Goal: Transaction & Acquisition: Purchase product/service

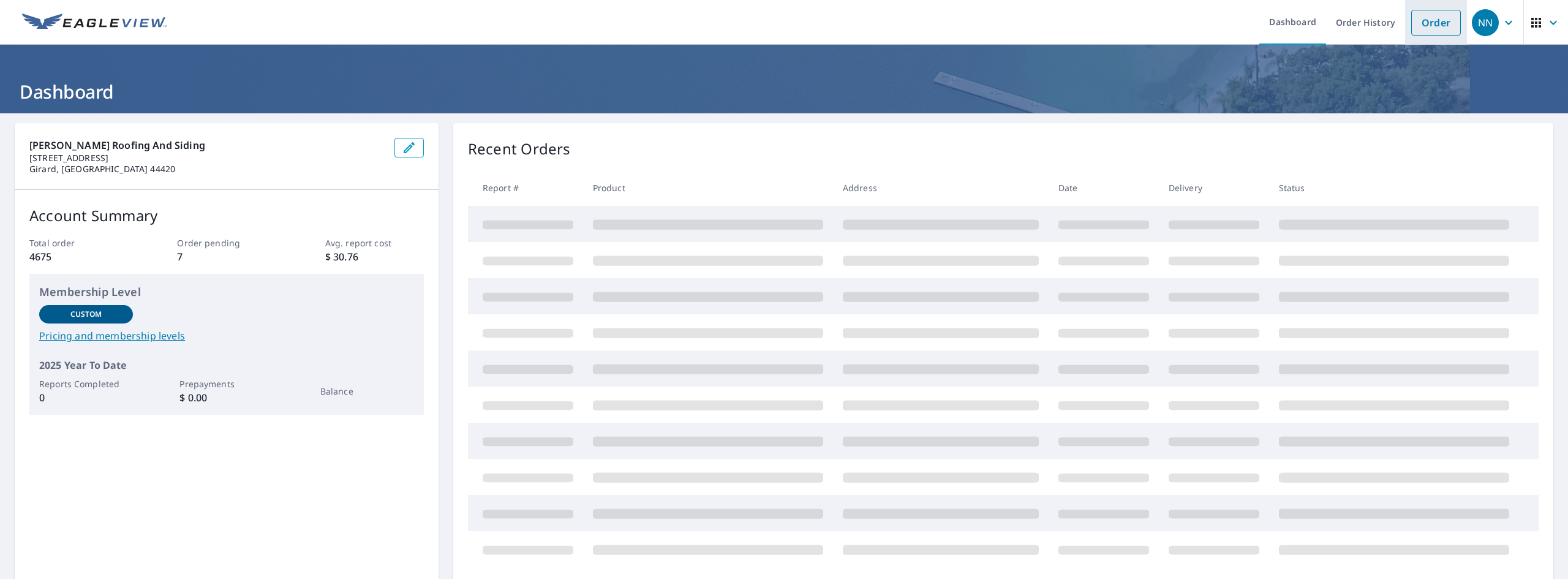
click at [1412, 22] on link "Order" at bounding box center [1435, 22] width 50 height 25
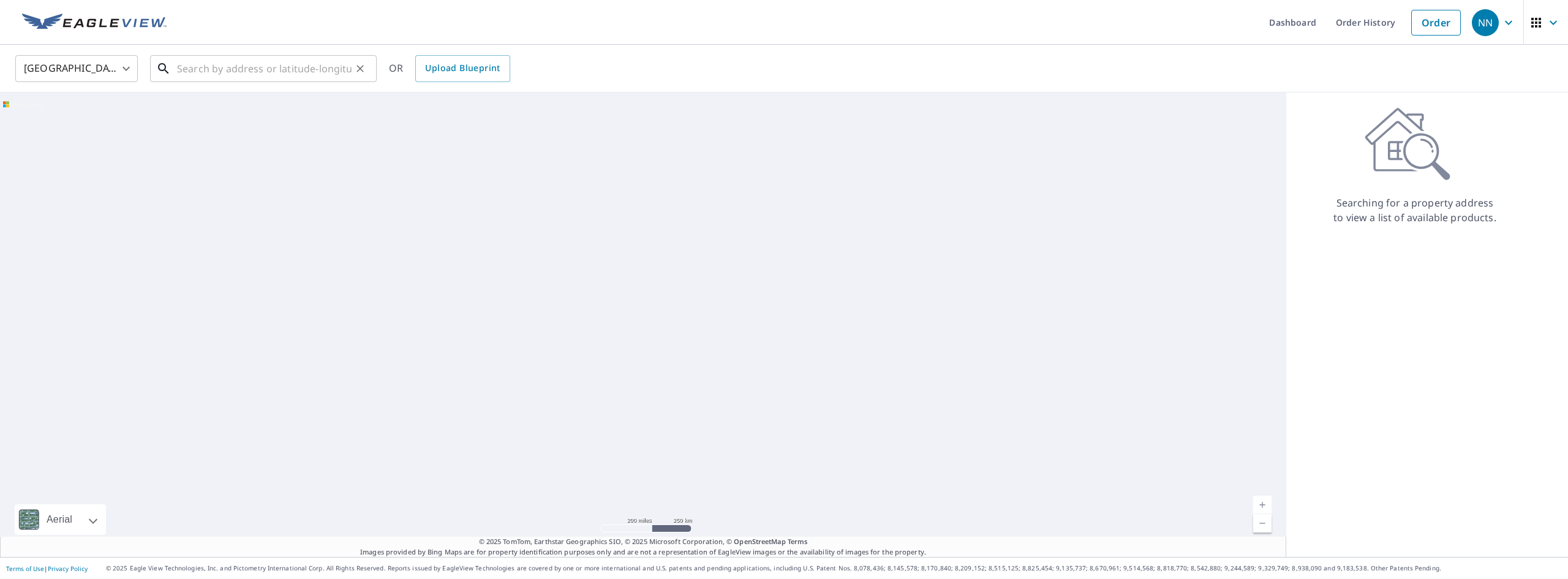
click at [203, 73] on input "text" at bounding box center [264, 68] width 175 height 34
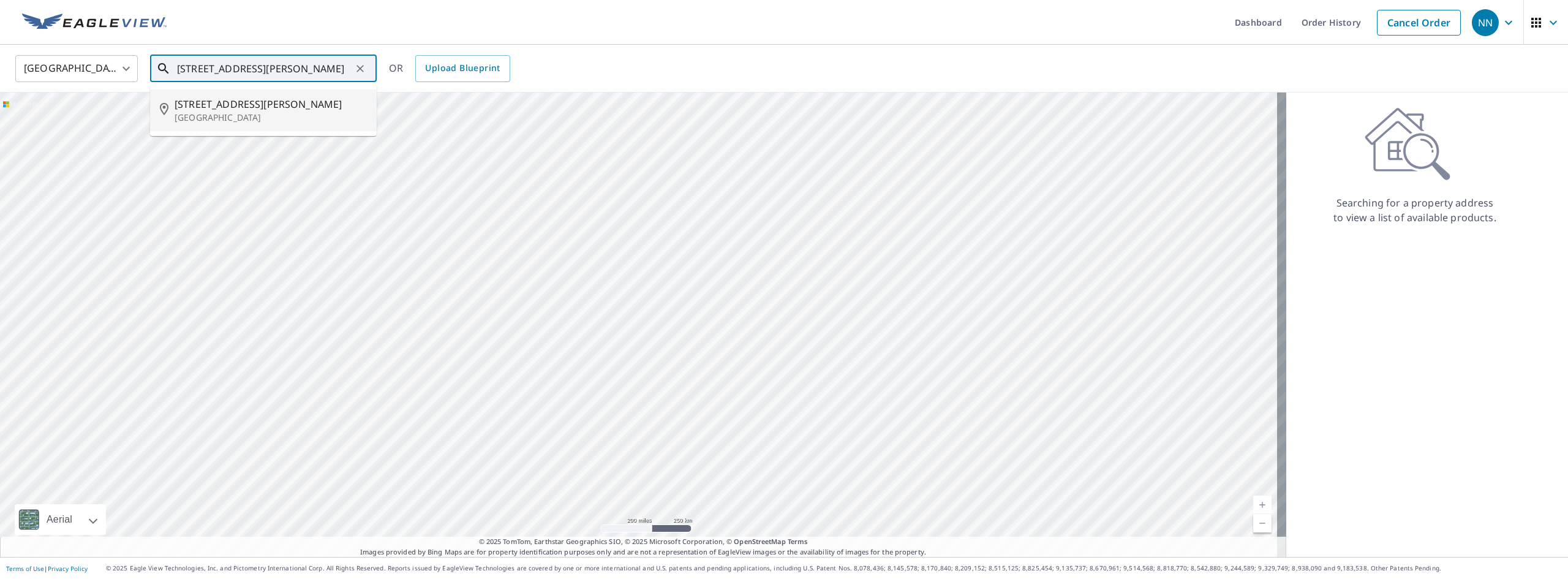
click at [246, 108] on span "[STREET_ADDRESS][PERSON_NAME]" at bounding box center [271, 104] width 192 height 15
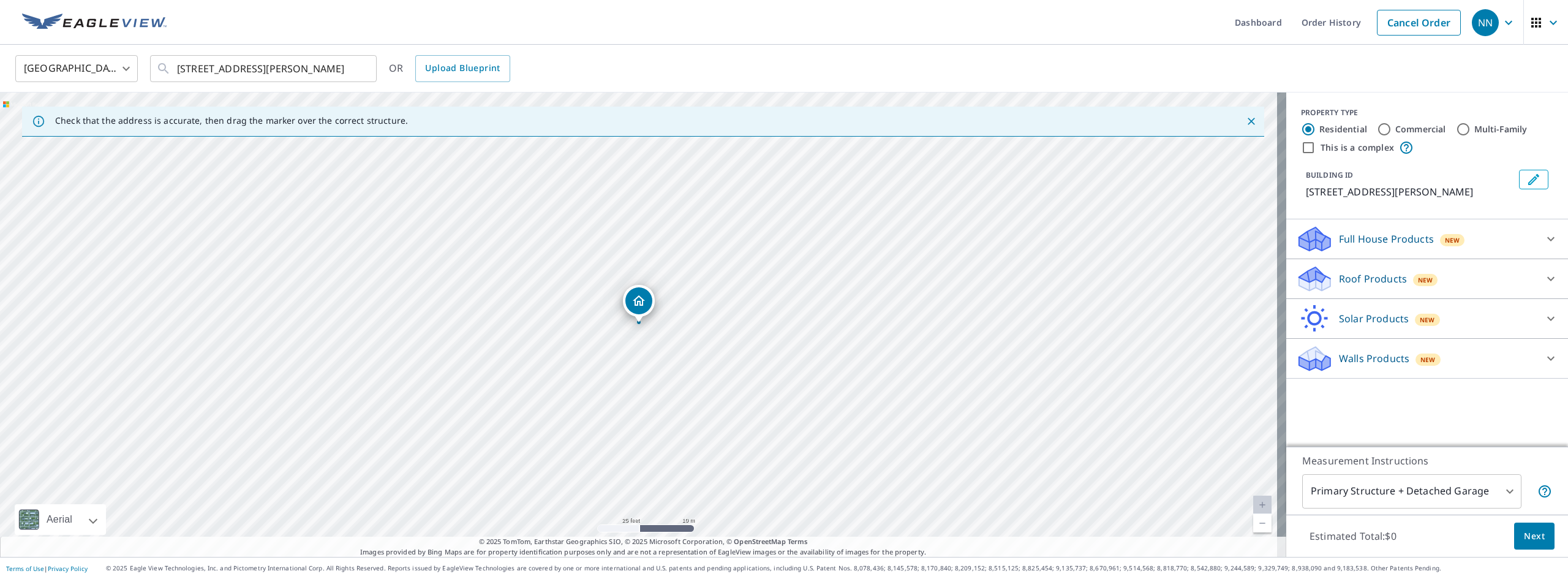
drag, startPoint x: 637, startPoint y: 319, endPoint x: 610, endPoint y: 322, distance: 27.2
click at [156, 67] on div "[STREET_ADDRESS][PERSON_NAME] ​" at bounding box center [263, 68] width 226 height 27
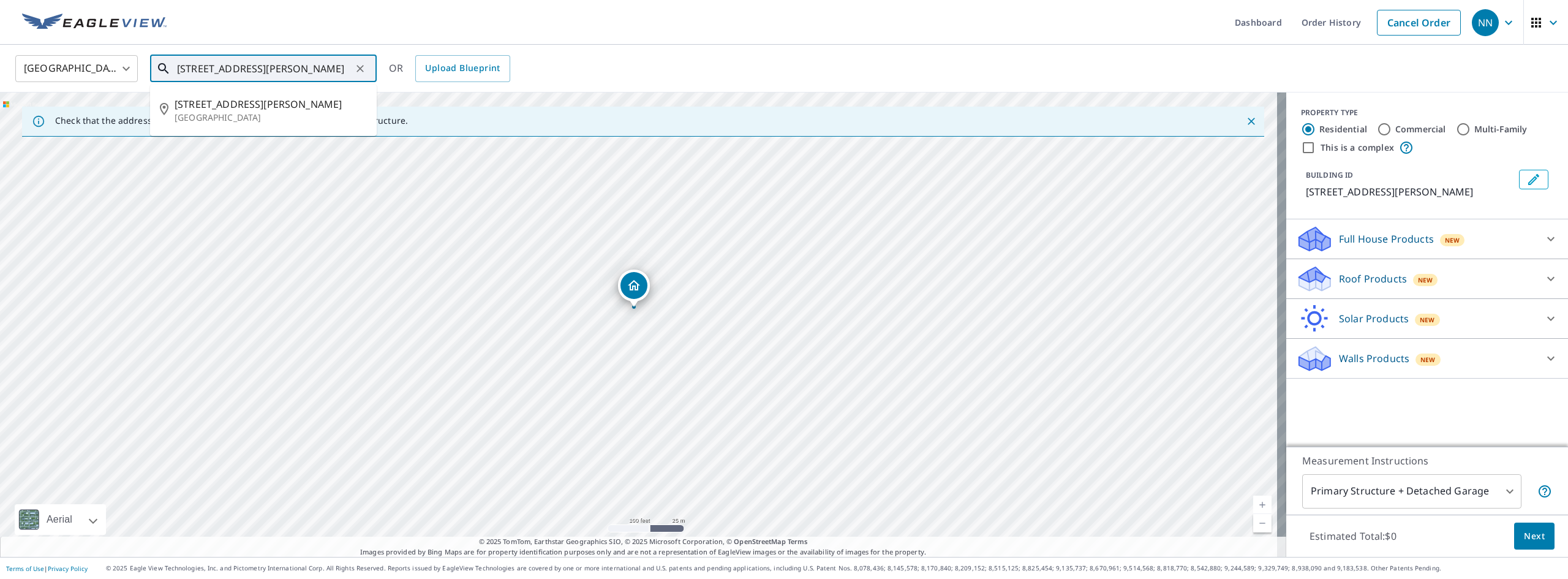
click at [307, 68] on input "[STREET_ADDRESS][PERSON_NAME]" at bounding box center [264, 68] width 175 height 34
type input "[STREET_ADDRESS][PERSON_NAME]"
click at [217, 108] on span "[STREET_ADDRESS][PERSON_NAME]" at bounding box center [271, 104] width 192 height 15
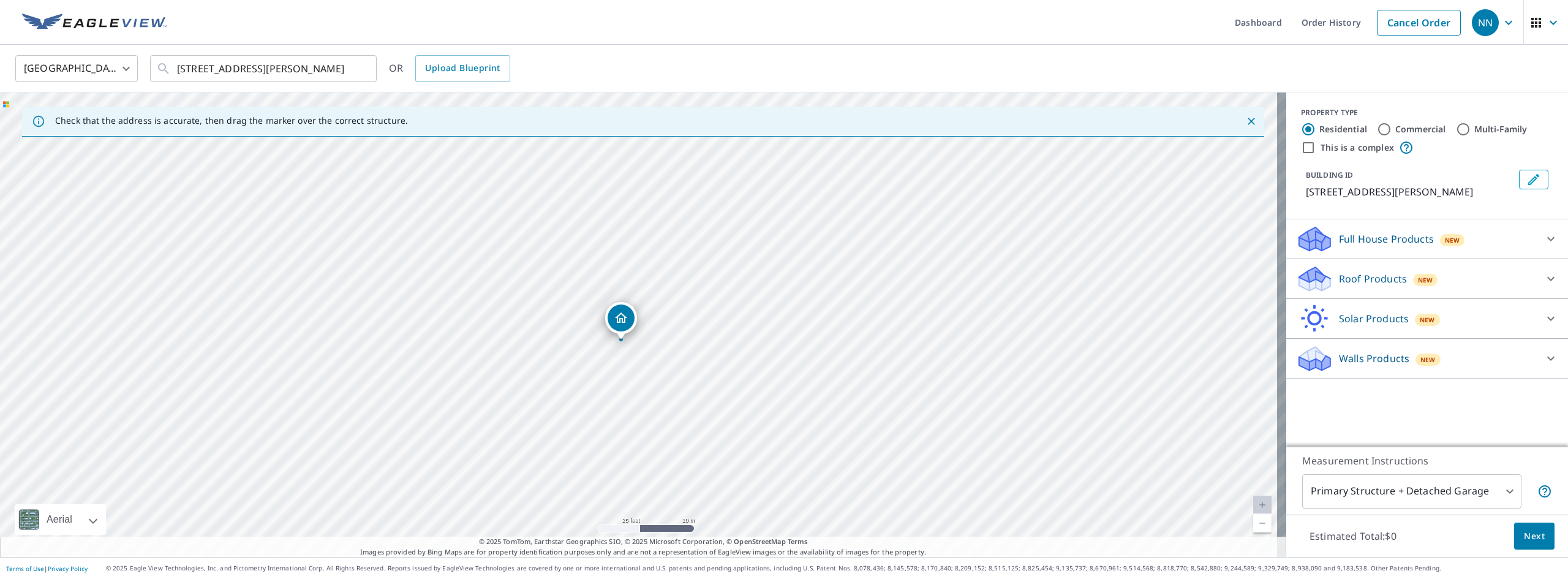
drag, startPoint x: 634, startPoint y: 306, endPoint x: 618, endPoint y: 313, distance: 17.5
click at [1374, 273] on p "Roof Products" at bounding box center [1373, 278] width 68 height 15
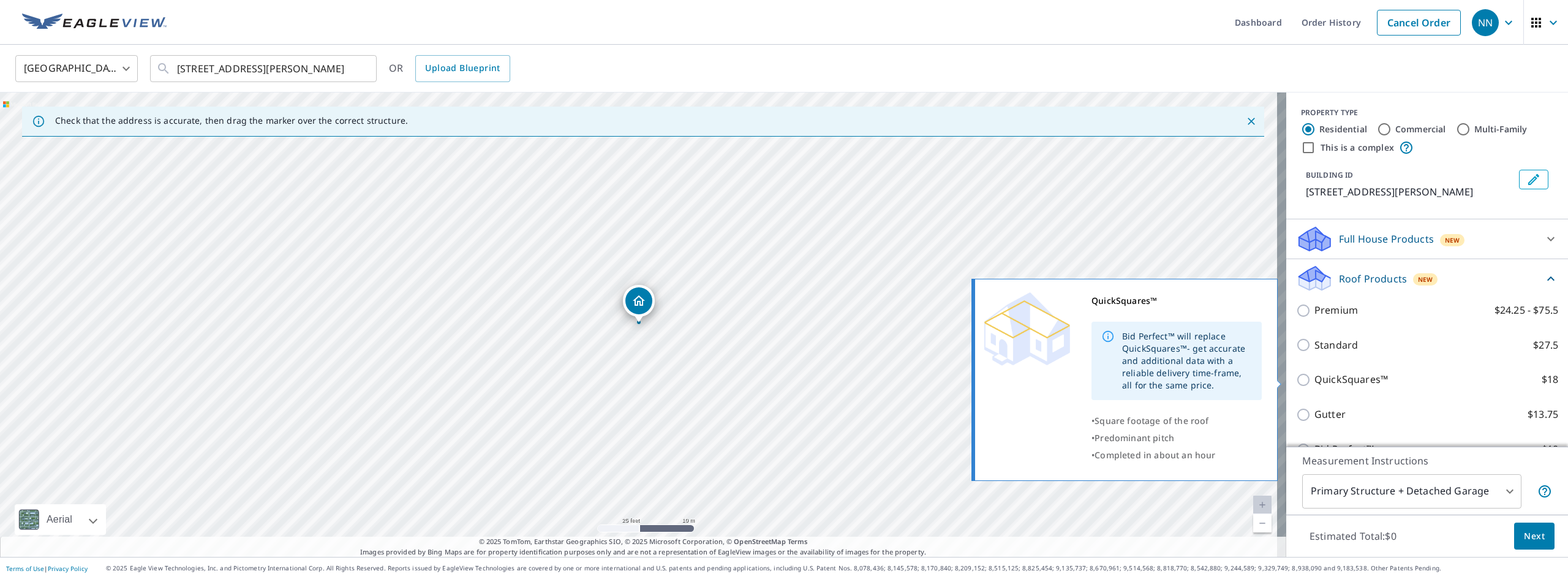
click at [1347, 375] on p "QuickSquares™" at bounding box center [1351, 380] width 73 height 16
click at [1314, 375] on input "QuickSquares™ $18" at bounding box center [1305, 380] width 18 height 15
checkbox input "true"
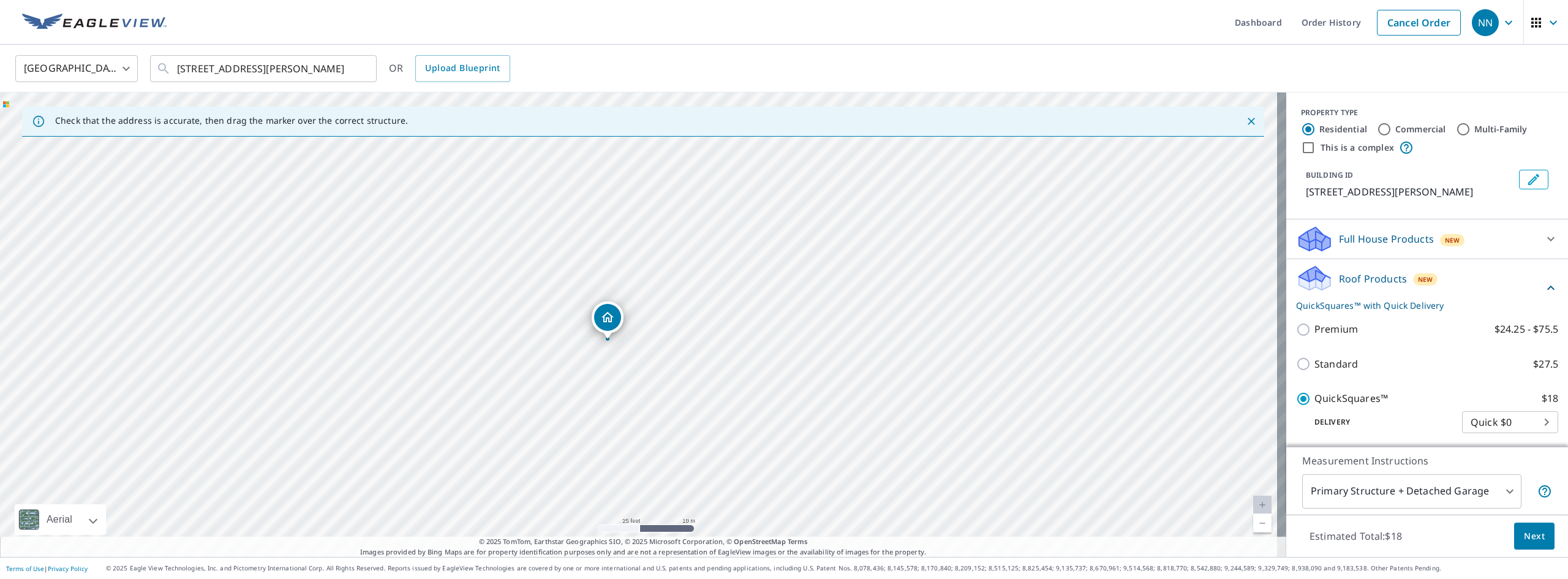
drag, startPoint x: 645, startPoint y: 296, endPoint x: 613, endPoint y: 312, distance: 35.8
click at [1523, 534] on span "Next" at bounding box center [1534, 536] width 21 height 16
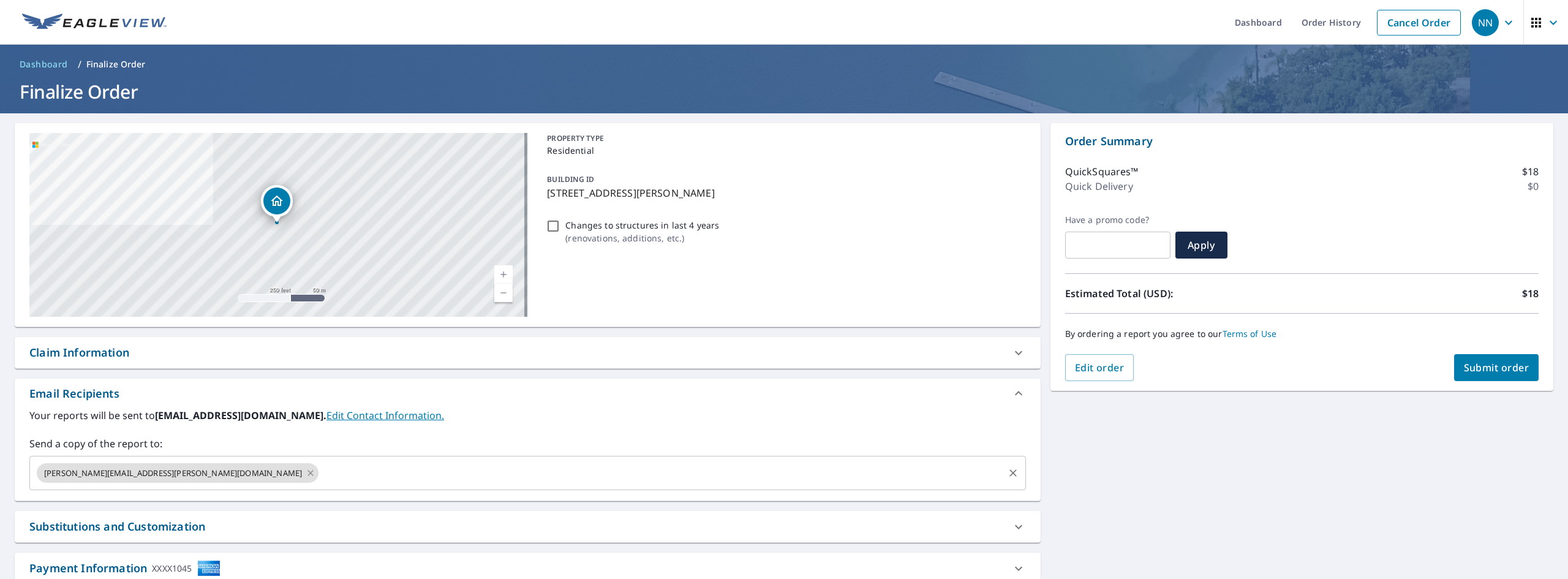
click at [305, 471] on icon at bounding box center [310, 472] width 10 height 13
checkbox input "true"
click at [128, 471] on input "text" at bounding box center [519, 472] width 967 height 24
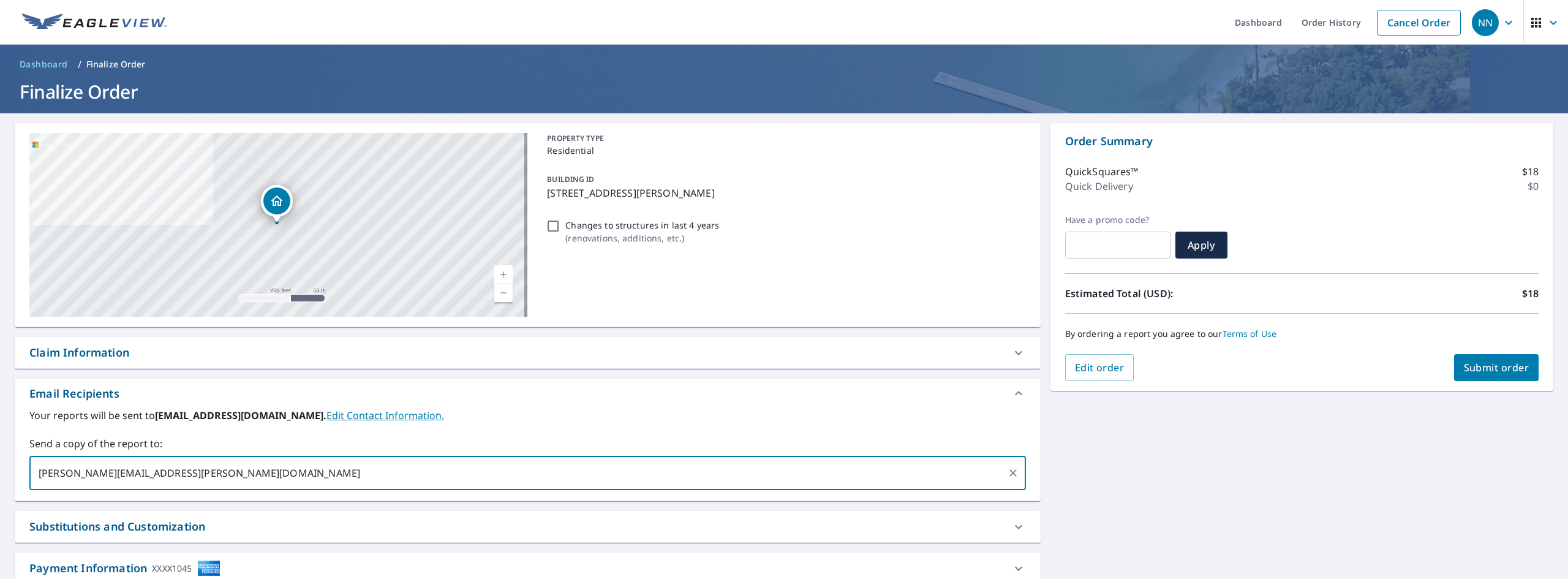
type input "[PERSON_NAME][EMAIL_ADDRESS][PERSON_NAME][DOMAIN_NAME]"
click at [1498, 366] on span "Submit order" at bounding box center [1496, 366] width 66 height 13
checkbox input "true"
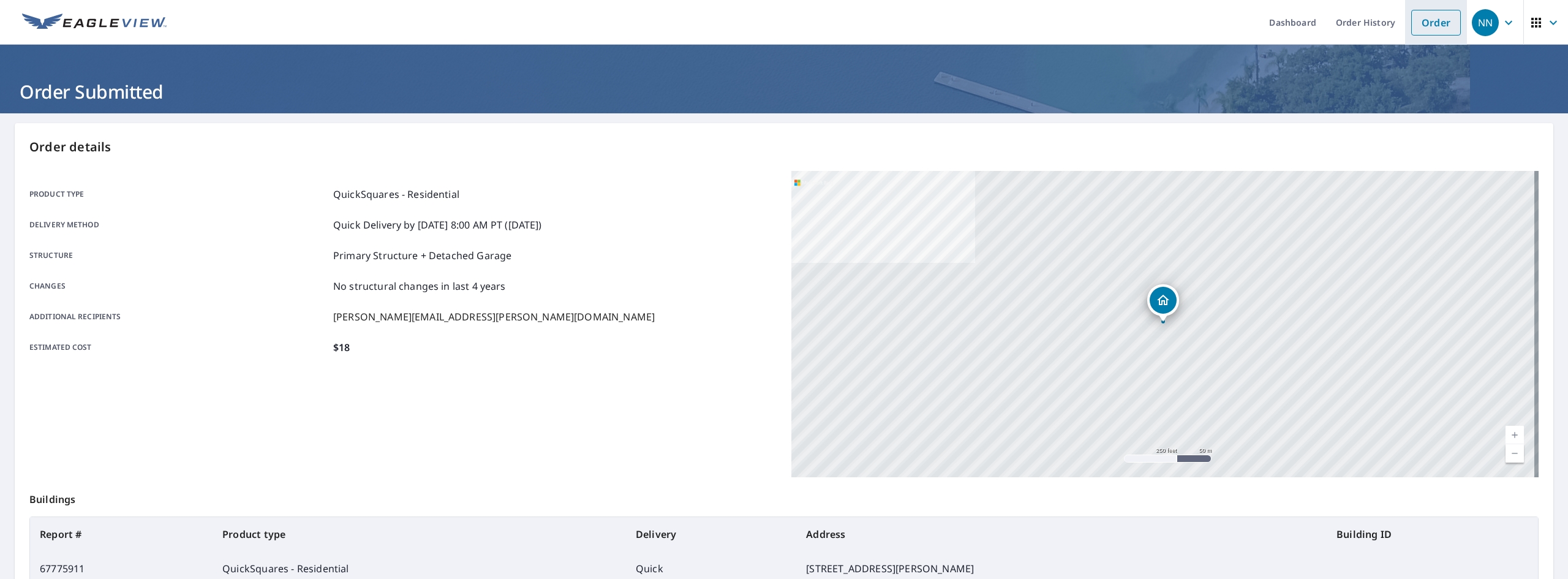
click at [1420, 30] on link "Order" at bounding box center [1435, 22] width 50 height 25
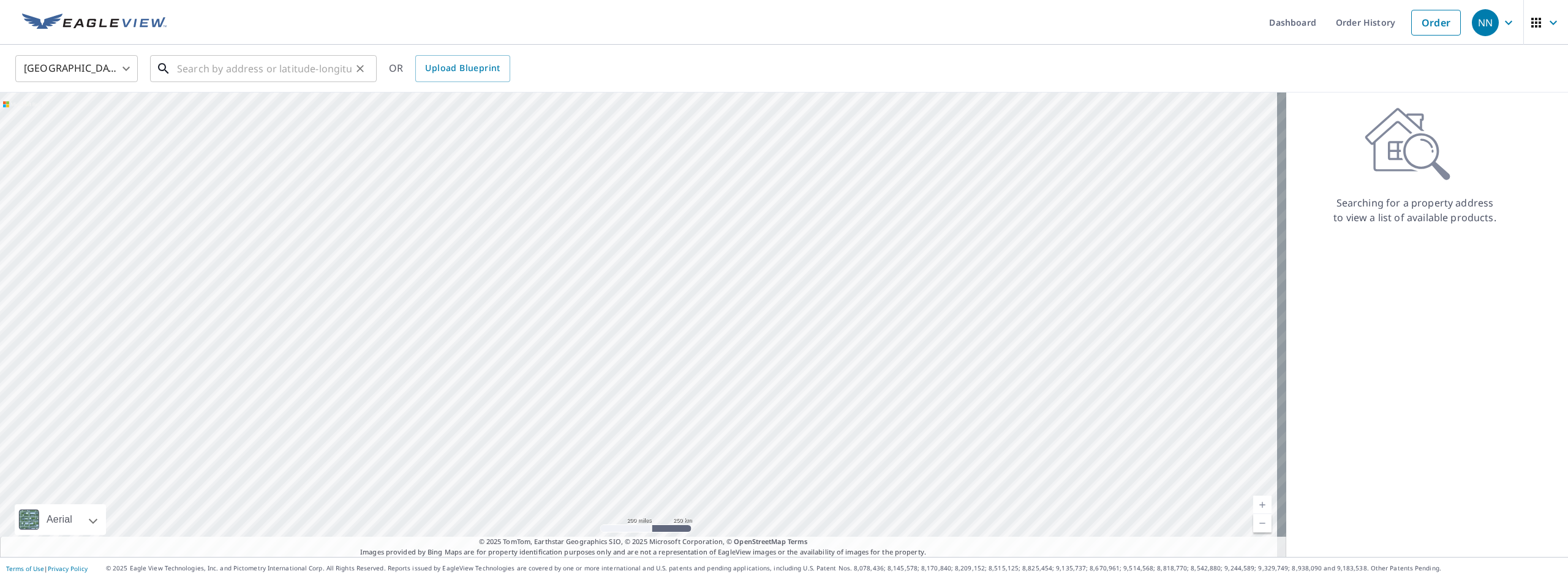
click at [187, 74] on input "text" at bounding box center [264, 68] width 175 height 34
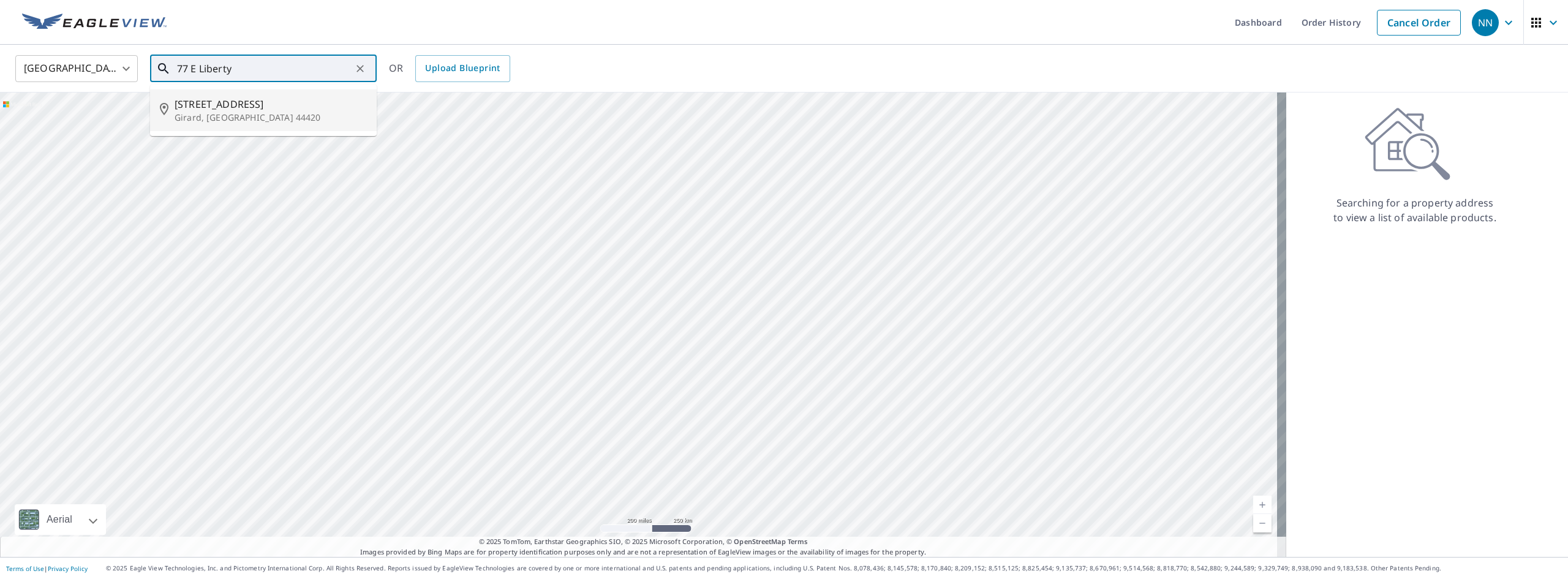
click at [193, 103] on span "[STREET_ADDRESS]" at bounding box center [271, 104] width 192 height 15
type input "[STREET_ADDRESS]"
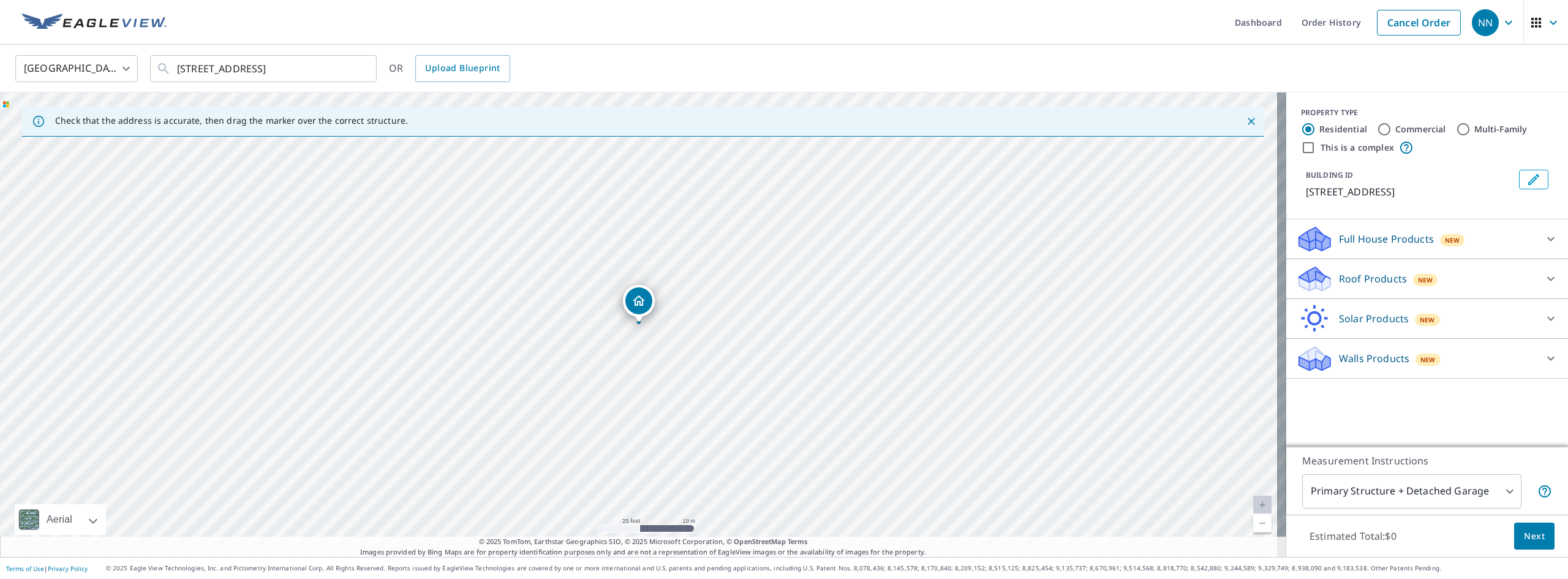
click at [1383, 267] on div "Roof Products New" at bounding box center [1416, 278] width 240 height 29
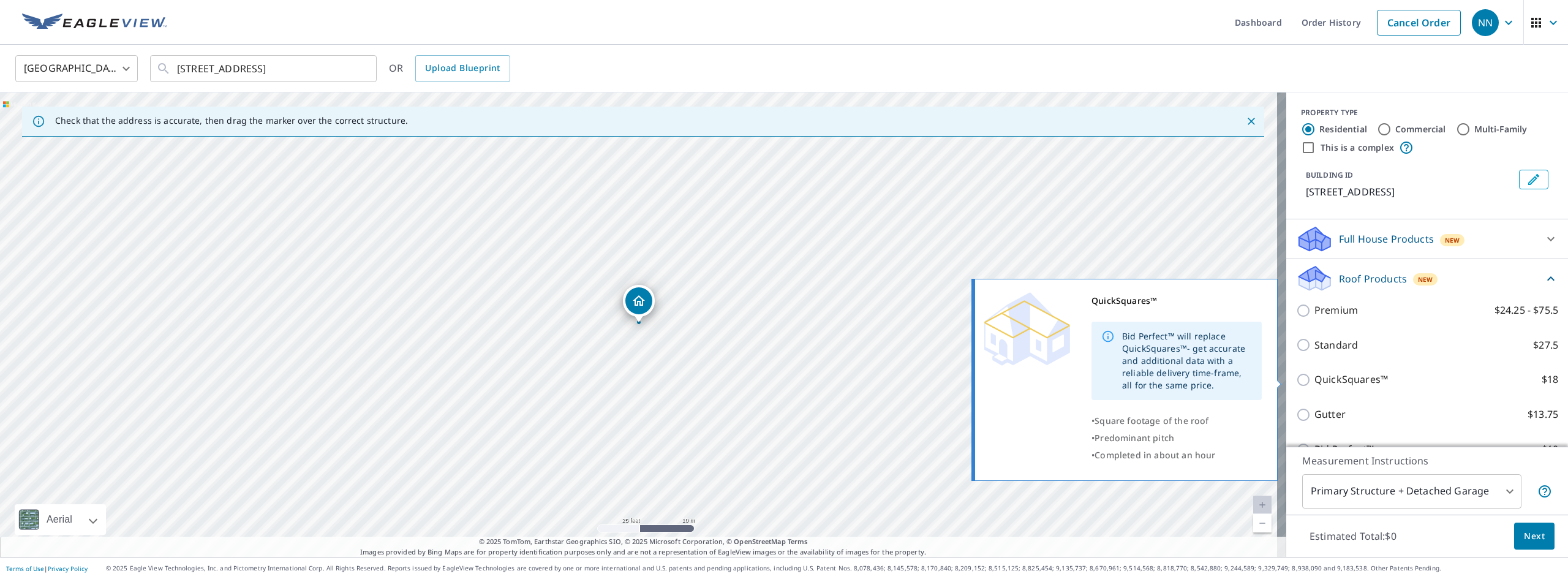
click at [1325, 376] on p "QuickSquares™" at bounding box center [1351, 380] width 73 height 16
click at [1314, 376] on input "QuickSquares™ $18" at bounding box center [1305, 380] width 18 height 15
checkbox input "true"
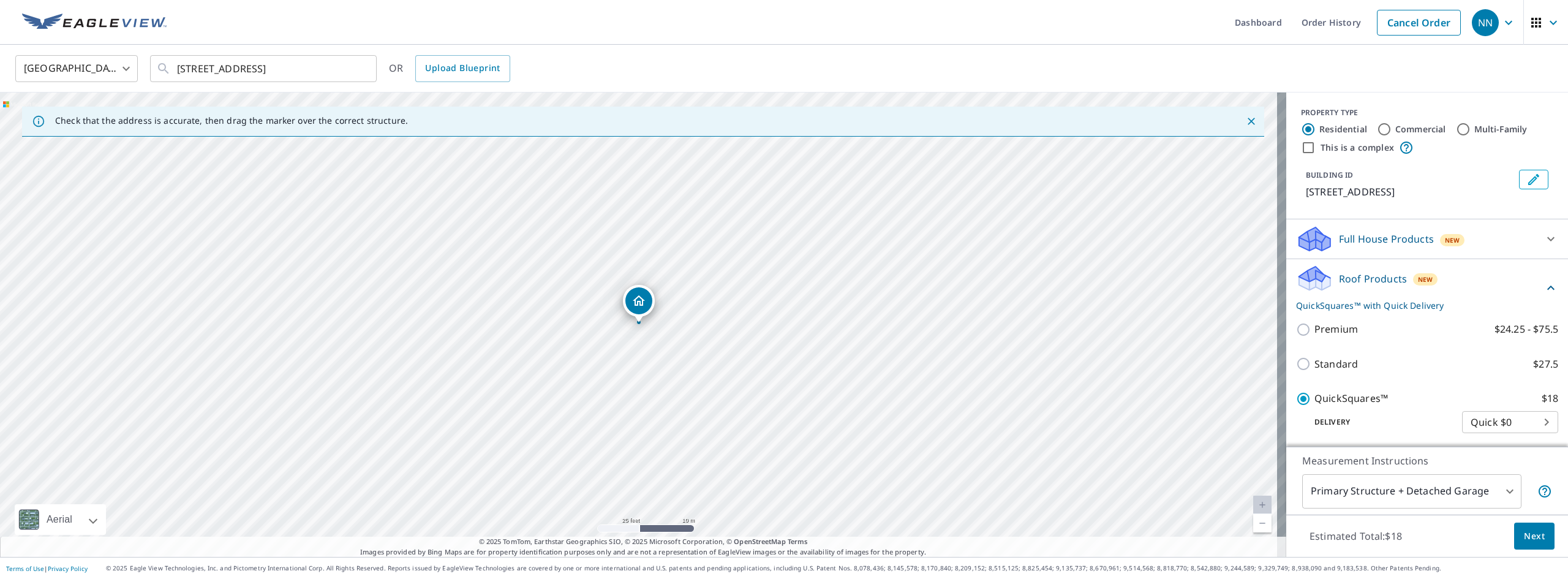
click at [1523, 529] on span "Next" at bounding box center [1534, 536] width 21 height 16
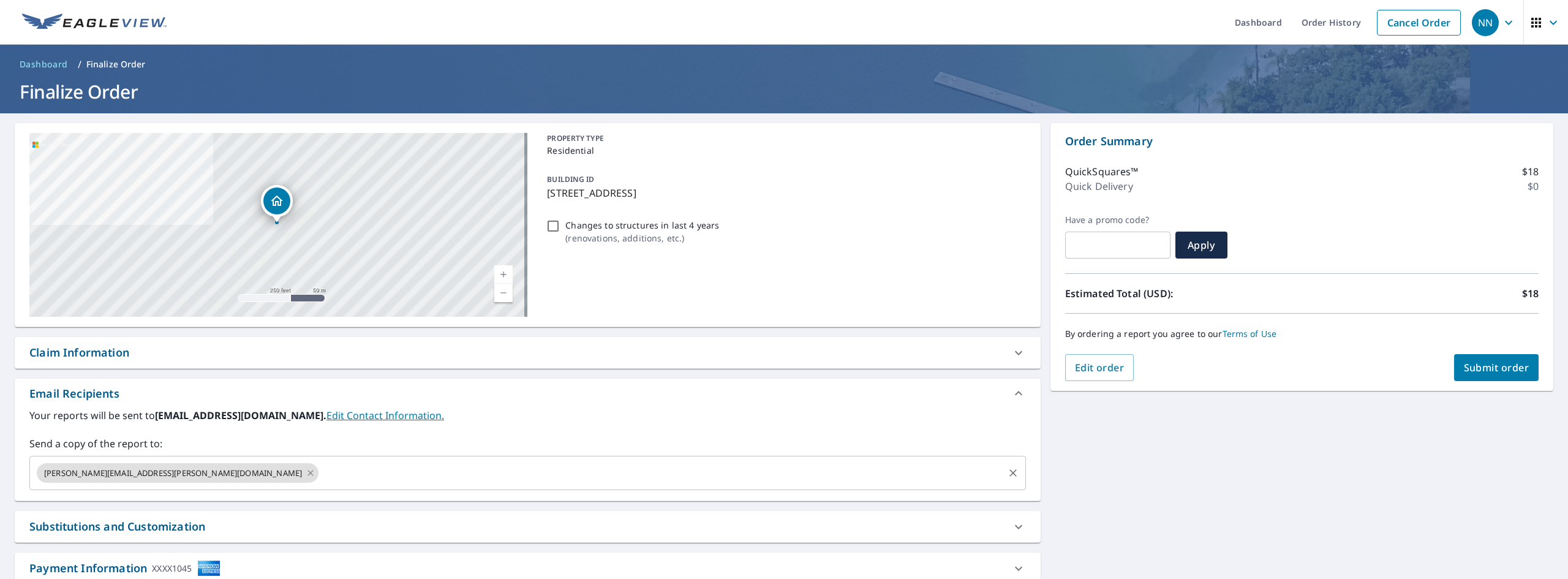
click at [308, 471] on icon at bounding box center [310, 472] width 5 height 5
checkbox input "true"
click at [131, 471] on input "text" at bounding box center [519, 472] width 967 height 24
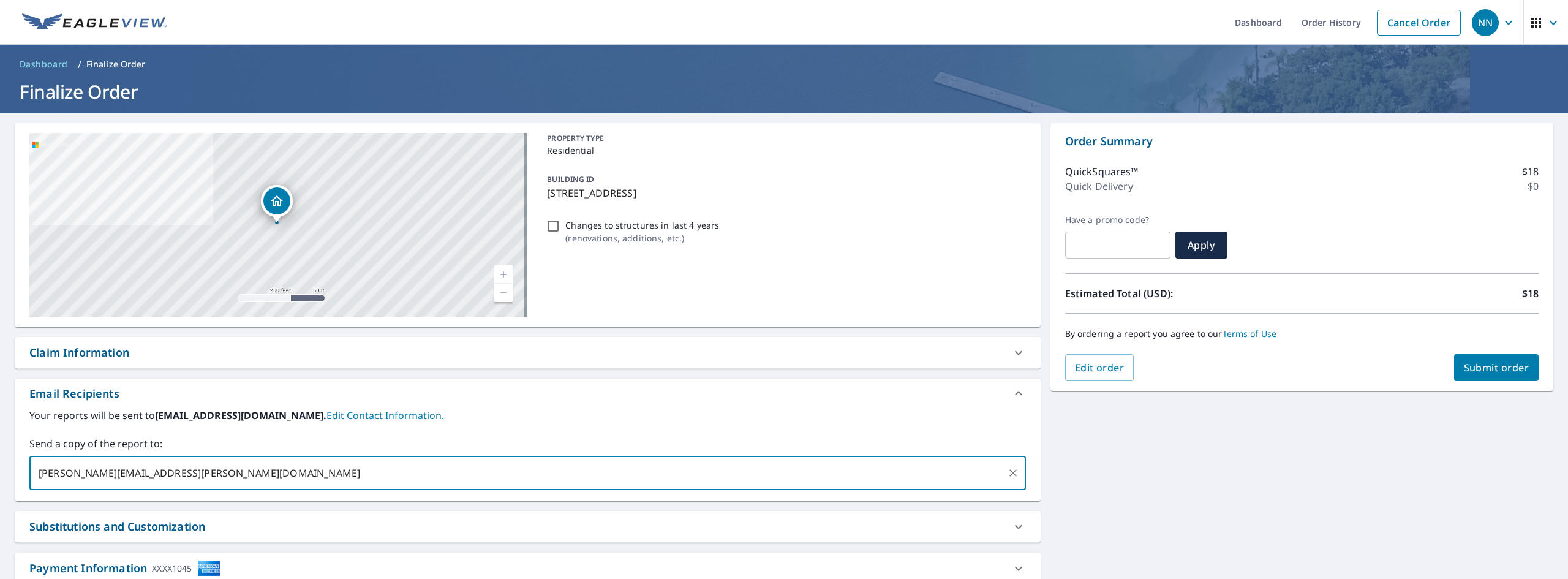
type input "[PERSON_NAME][EMAIL_ADDRESS][PERSON_NAME][DOMAIN_NAME]"
click at [1486, 360] on span "Submit order" at bounding box center [1496, 366] width 66 height 13
checkbox input "true"
